Goal: Information Seeking & Learning: Learn about a topic

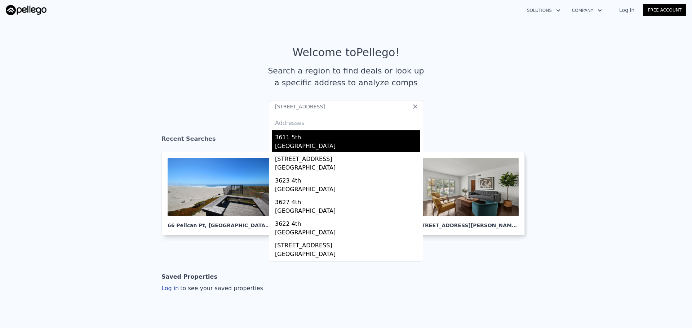
type input "[STREET_ADDRESS]"
click at [332, 145] on div "[GEOGRAPHIC_DATA]" at bounding box center [347, 147] width 145 height 10
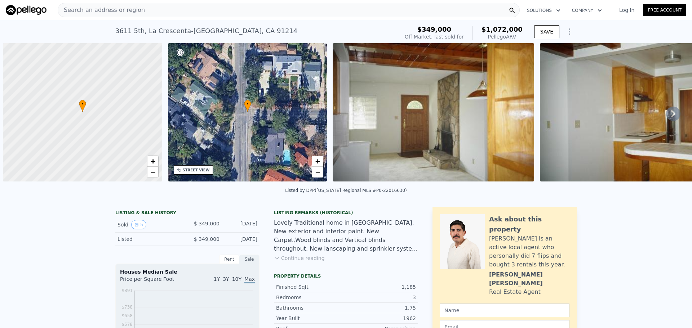
scroll to position [0, 3]
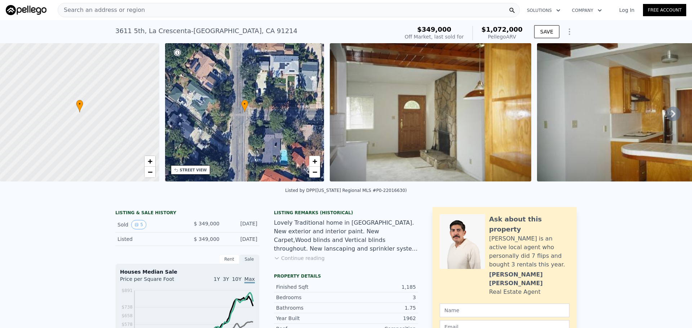
click at [197, 169] on div "STREET VIEW" at bounding box center [193, 170] width 27 height 5
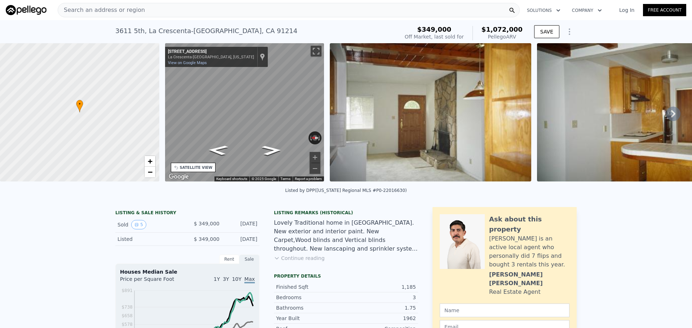
click at [169, 7] on div "Search an address or region" at bounding box center [289, 10] width 462 height 14
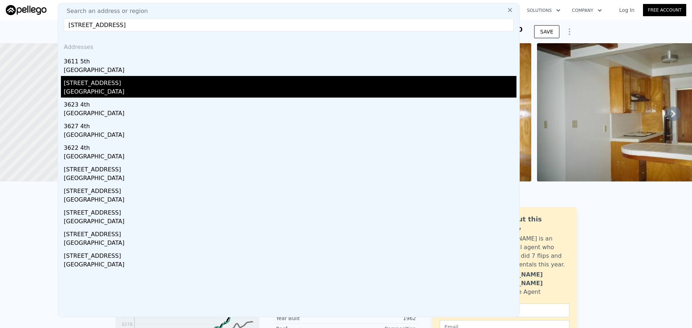
type input "[STREET_ADDRESS]"
click at [115, 91] on div "[GEOGRAPHIC_DATA]" at bounding box center [290, 93] width 453 height 10
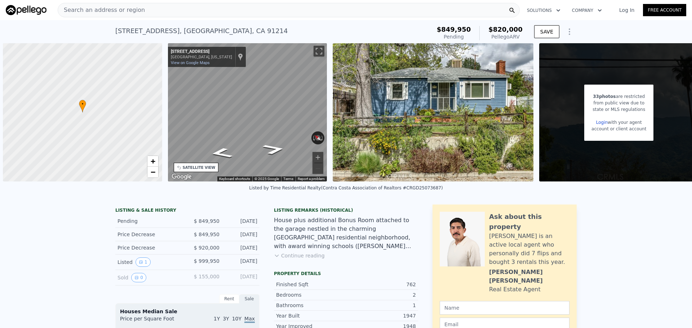
scroll to position [0, 3]
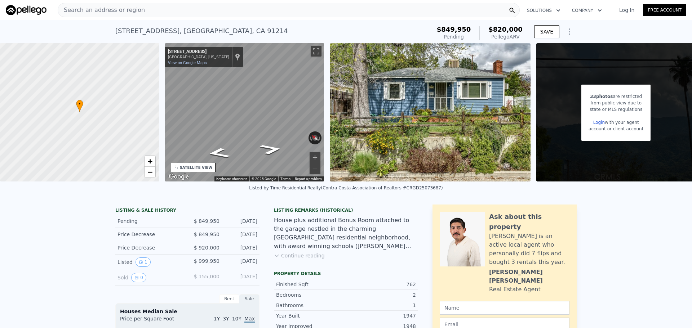
click at [200, 8] on div "Search an address or region" at bounding box center [289, 10] width 462 height 14
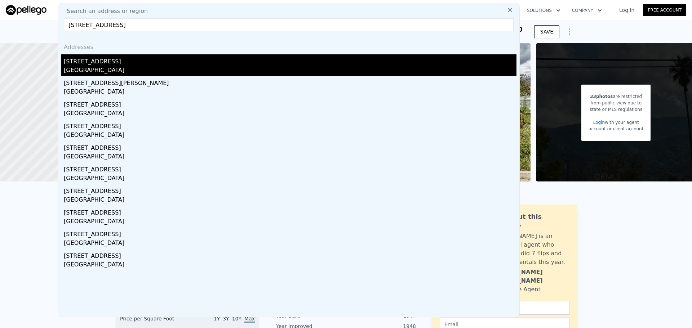
type input "[STREET_ADDRESS]"
click at [156, 66] on div "[GEOGRAPHIC_DATA]" at bounding box center [290, 71] width 453 height 10
